Goal: Task Accomplishment & Management: Use online tool/utility

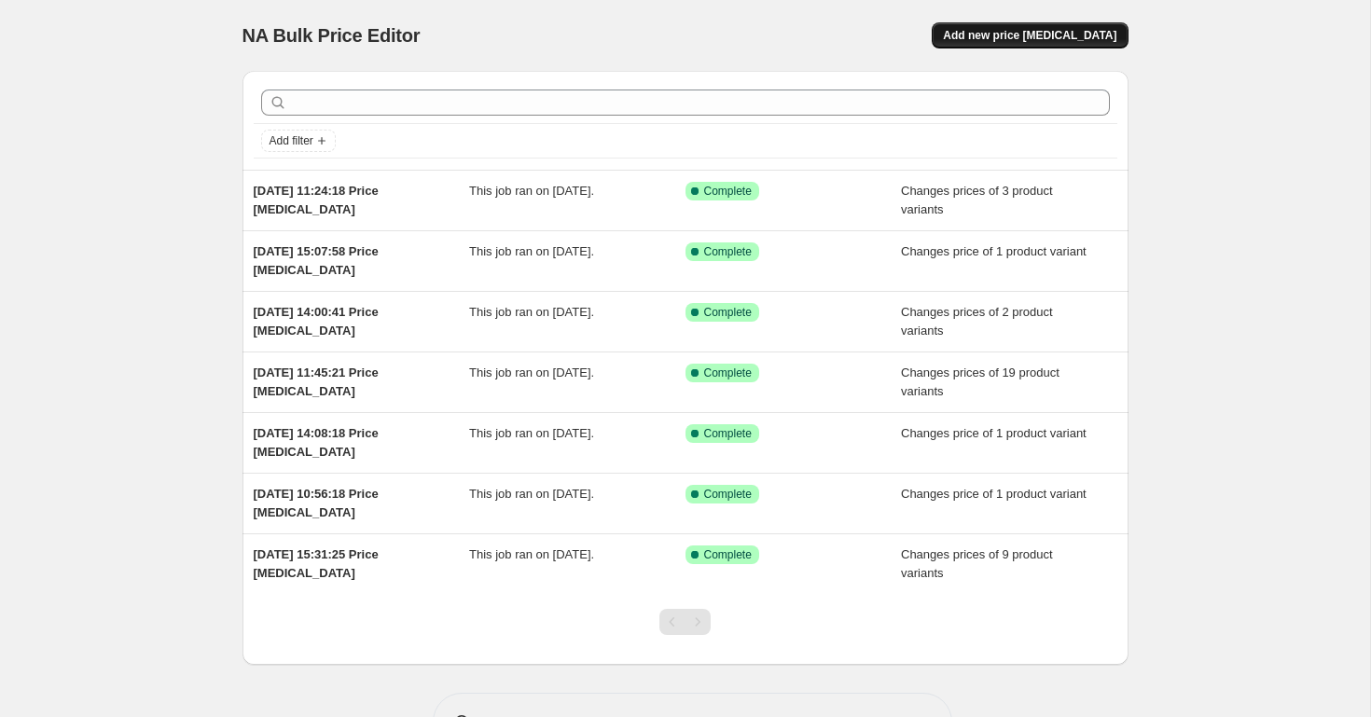
click at [1054, 39] on span "Add new price [MEDICAL_DATA]" at bounding box center [1029, 35] width 173 height 15
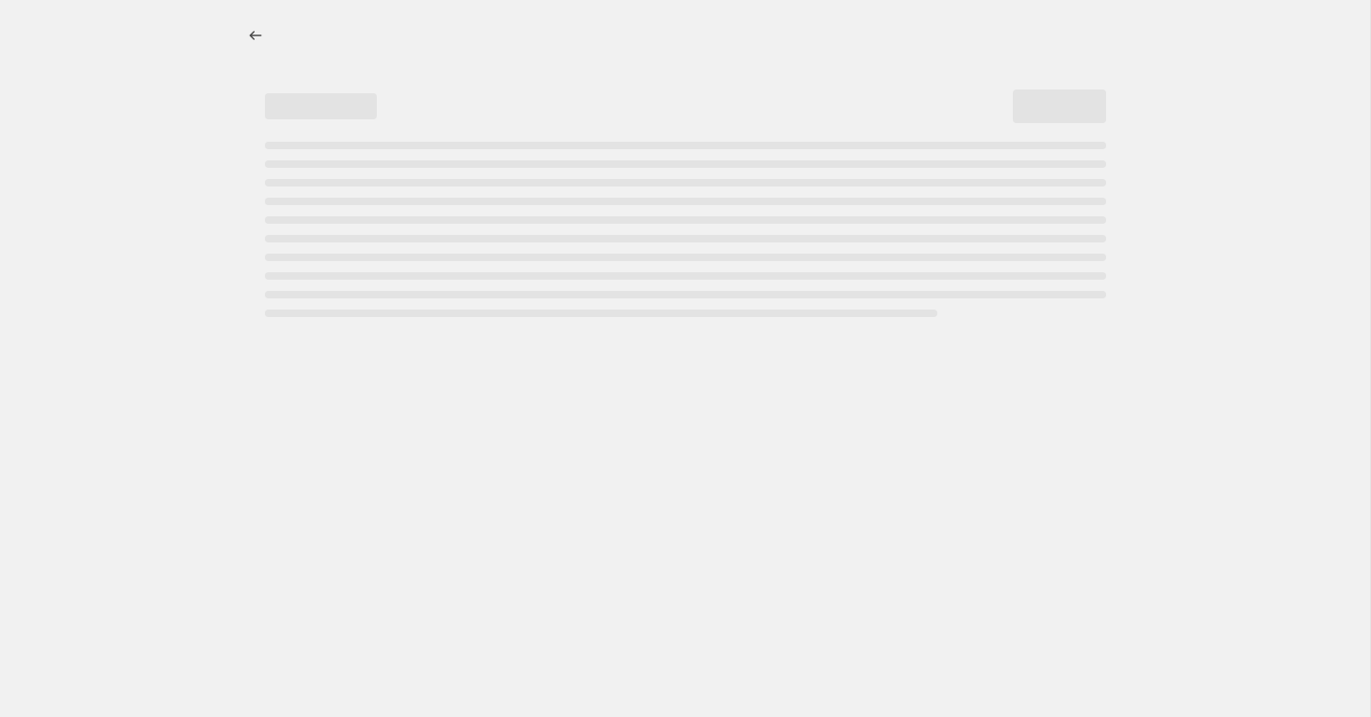
select select "percentage"
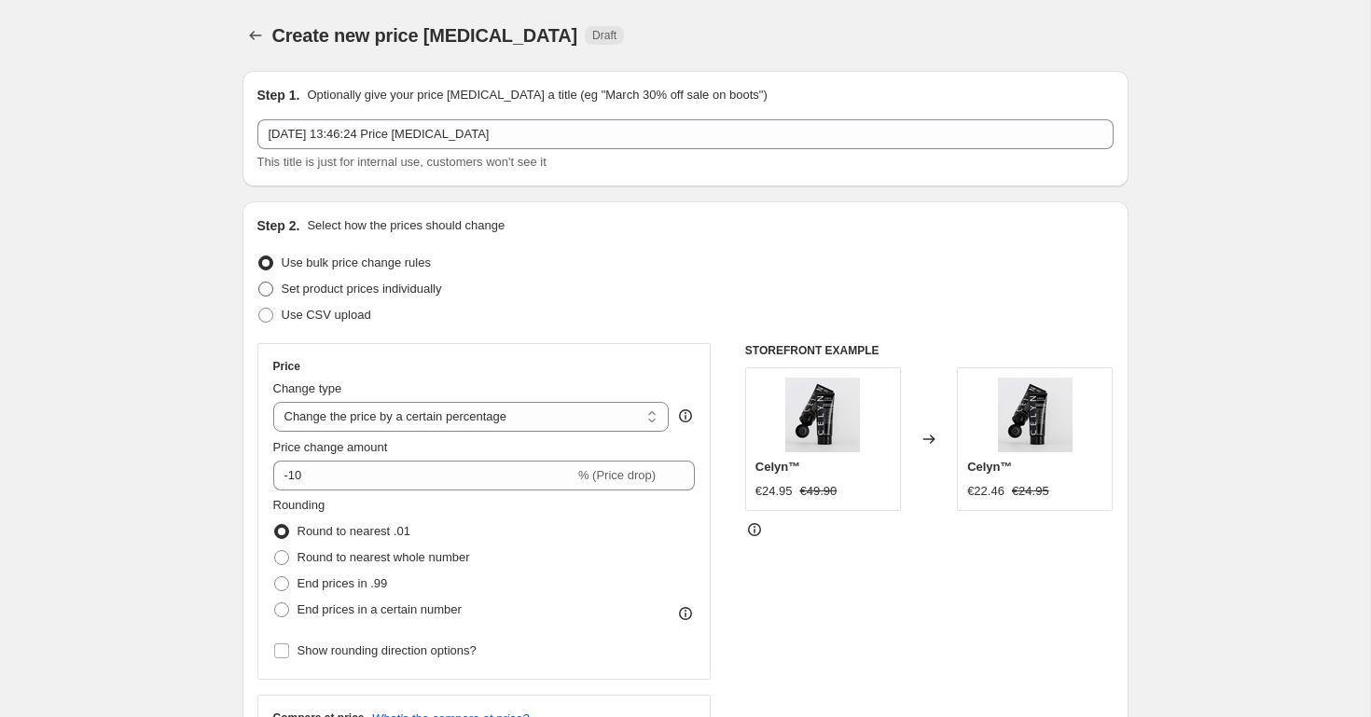
click at [272, 286] on span at bounding box center [265, 289] width 15 height 15
click at [259, 282] on input "Set product prices individually" at bounding box center [258, 282] width 1 height 1
radio input "true"
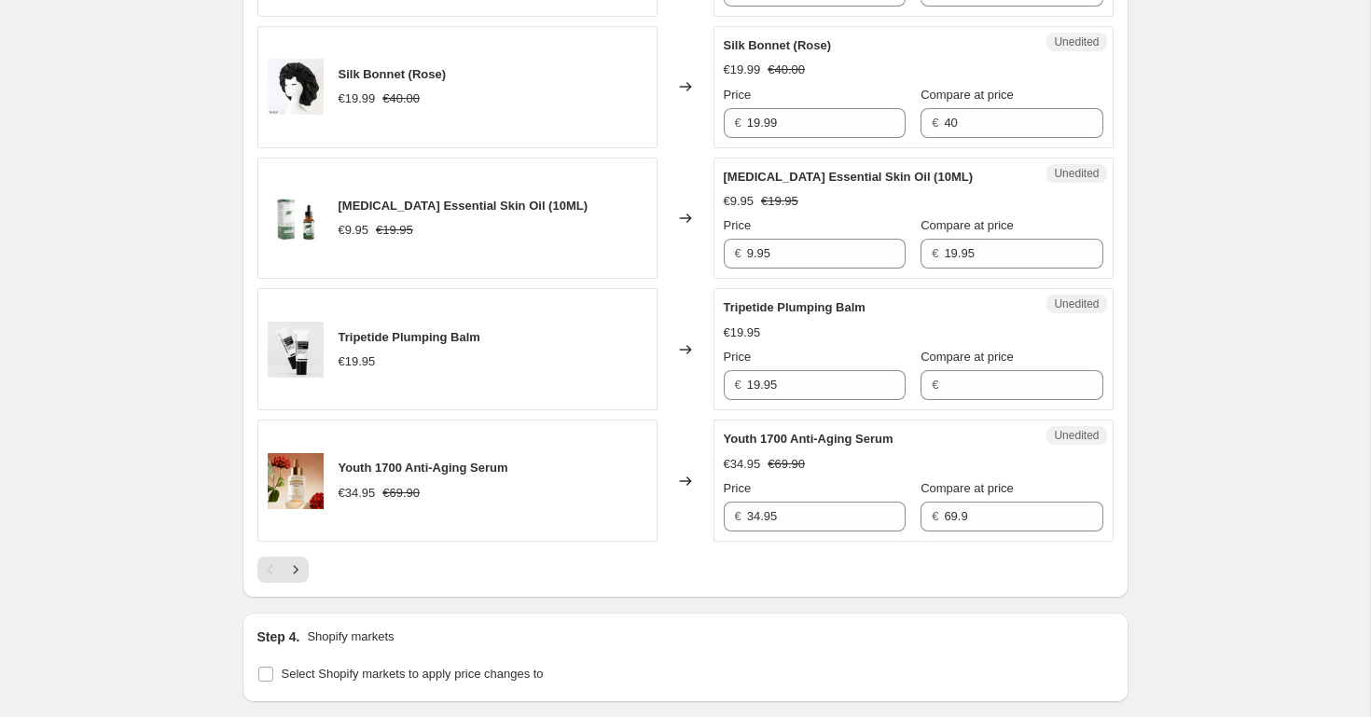
scroll to position [3013, 0]
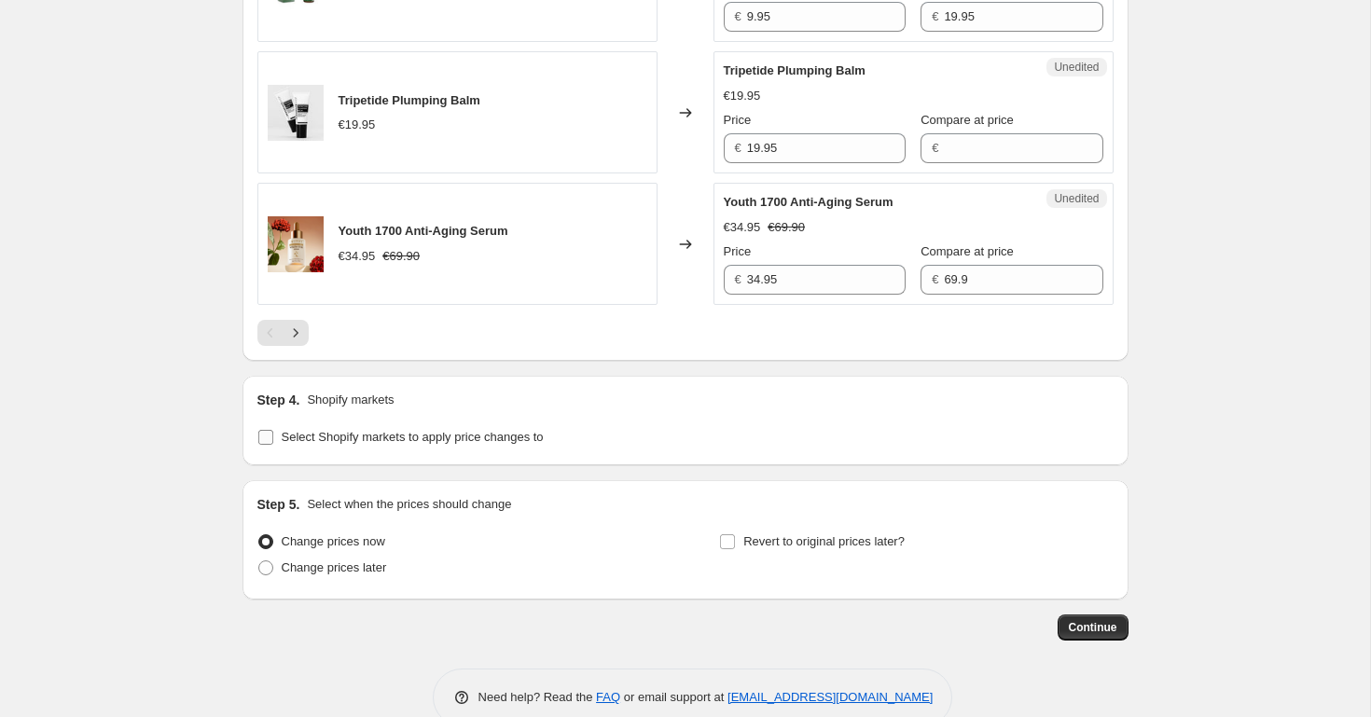
click at [268, 430] on input "Select Shopify markets to apply price changes to" at bounding box center [265, 437] width 15 height 15
checkbox input "true"
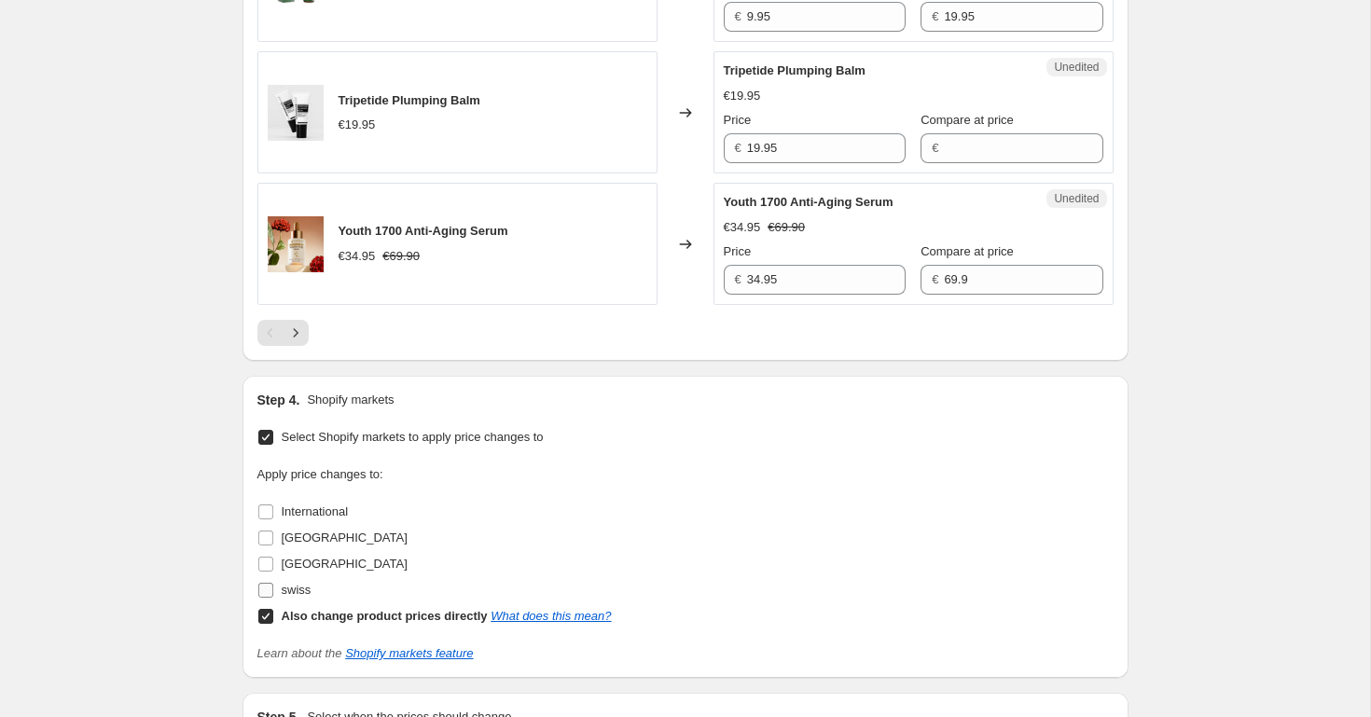
click at [265, 582] on span at bounding box center [265, 590] width 17 height 17
click at [265, 583] on input "swiss" at bounding box center [265, 590] width 15 height 15
checkbox input "true"
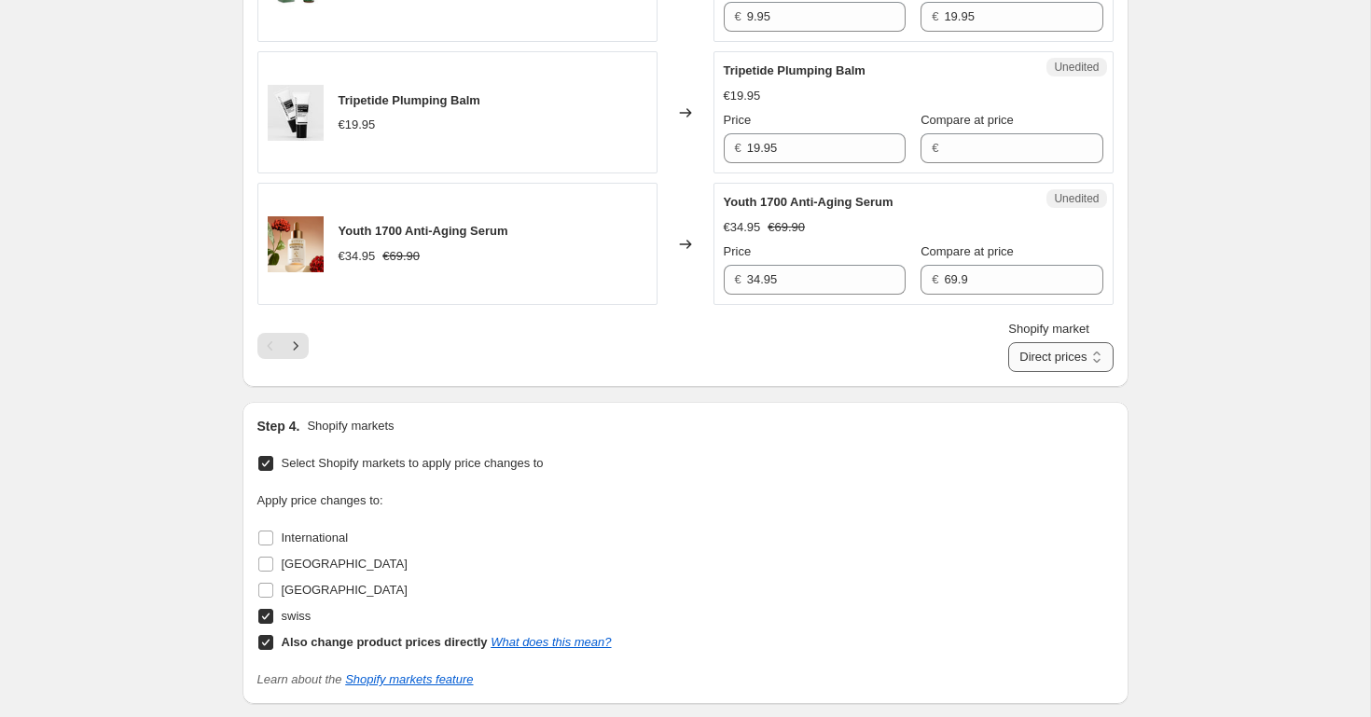
click at [1071, 342] on select "Direct prices swiss" at bounding box center [1060, 357] width 104 height 30
select select "54113042595"
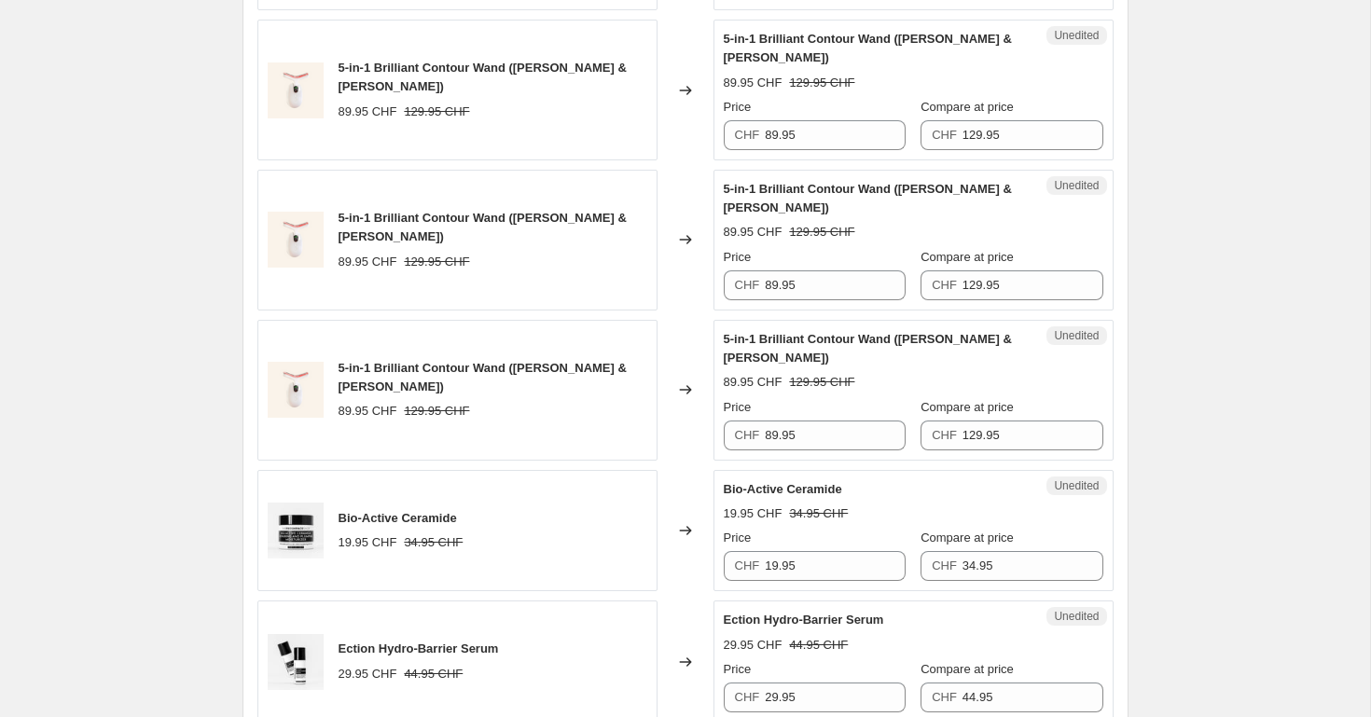
scroll to position [0, 0]
